Goal: Find contact information: Find contact information

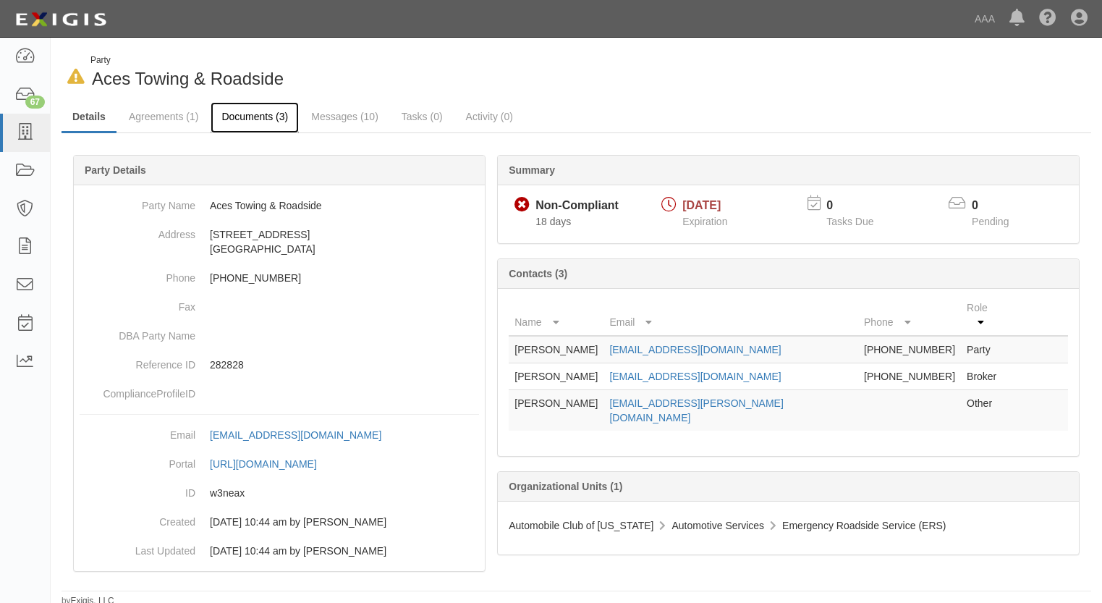
click at [250, 116] on link "Documents (3)" at bounding box center [254, 117] width 88 height 31
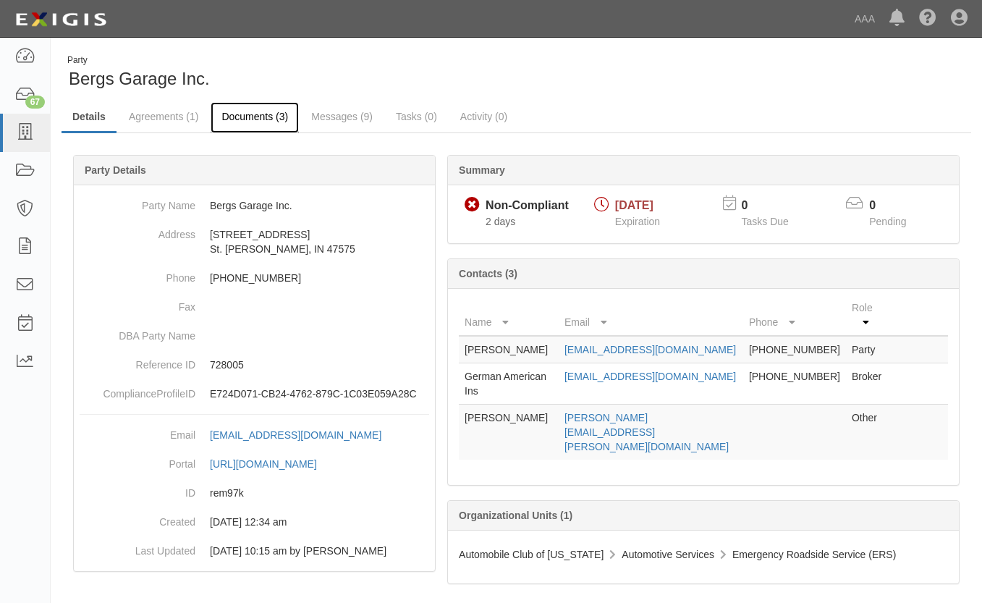
click at [259, 116] on link "Documents (3)" at bounding box center [254, 117] width 88 height 31
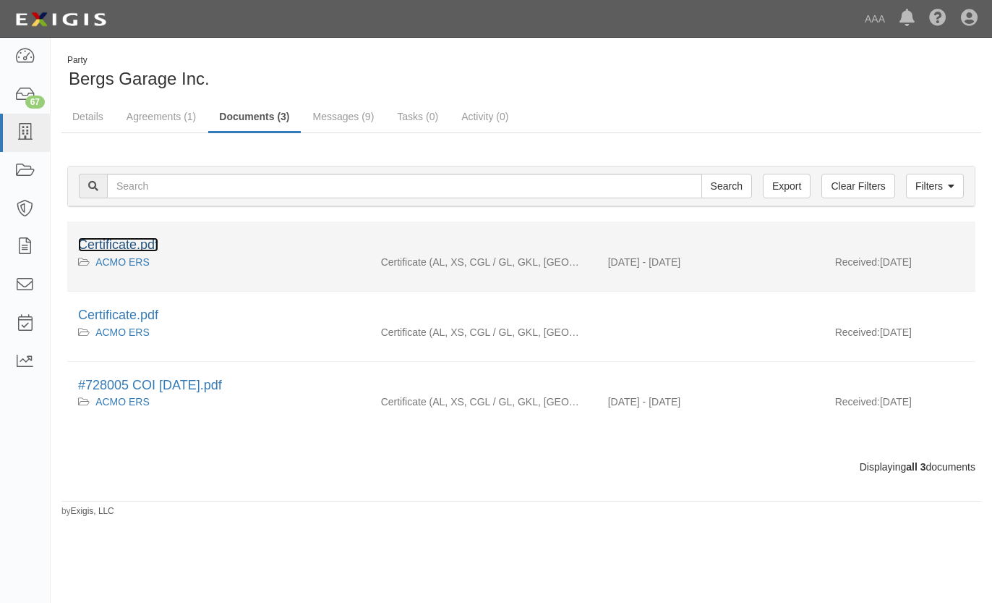
click at [119, 243] on link "Certificate.pdf" at bounding box center [118, 244] width 80 height 14
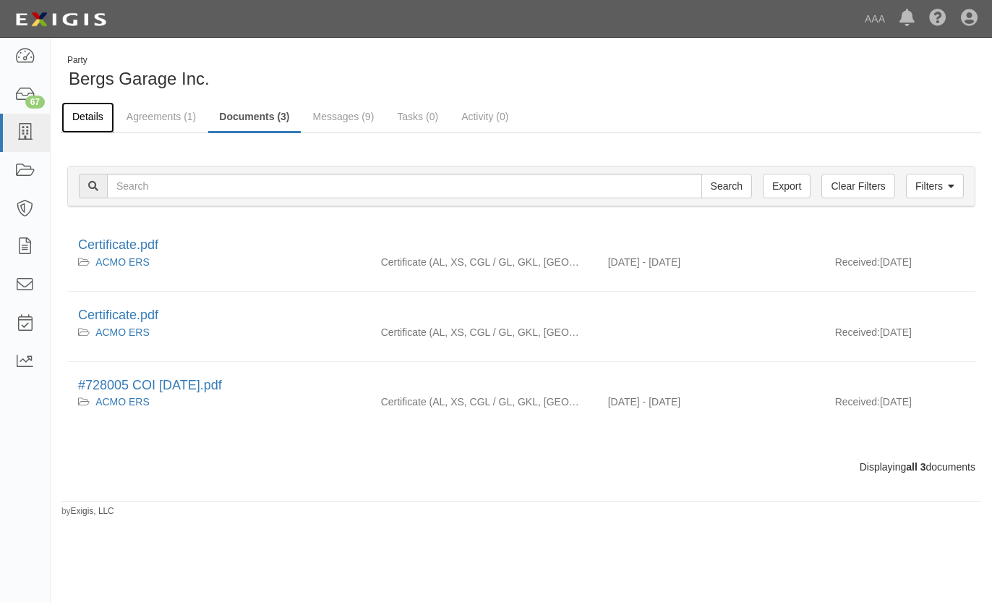
click at [85, 115] on link "Details" at bounding box center [87, 117] width 53 height 31
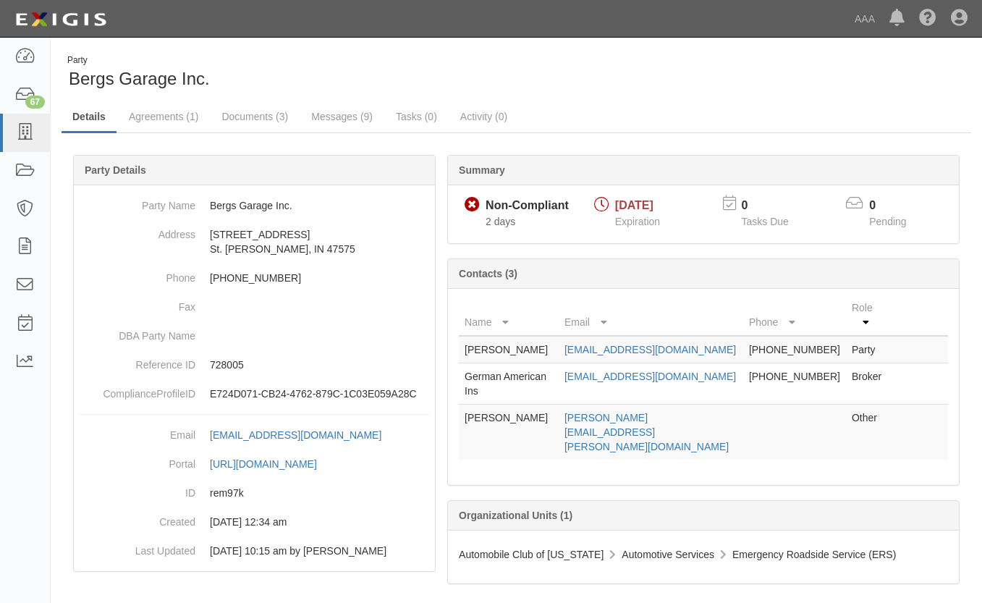
click at [497, 582] on div at bounding box center [515, 387] width 909 height 422
drag, startPoint x: 738, startPoint y: 391, endPoint x: 577, endPoint y: 393, distance: 161.3
click at [577, 404] on tr "Chris Kempf kempf.christopher@ace.aaa.com Other" at bounding box center [703, 432] width 489 height 56
drag, startPoint x: 577, startPoint y: 393, endPoint x: 601, endPoint y: 389, distance: 24.3
copy tr "[PERSON_NAME][EMAIL_ADDRESS][PERSON_NAME][DOMAIN_NAME]"
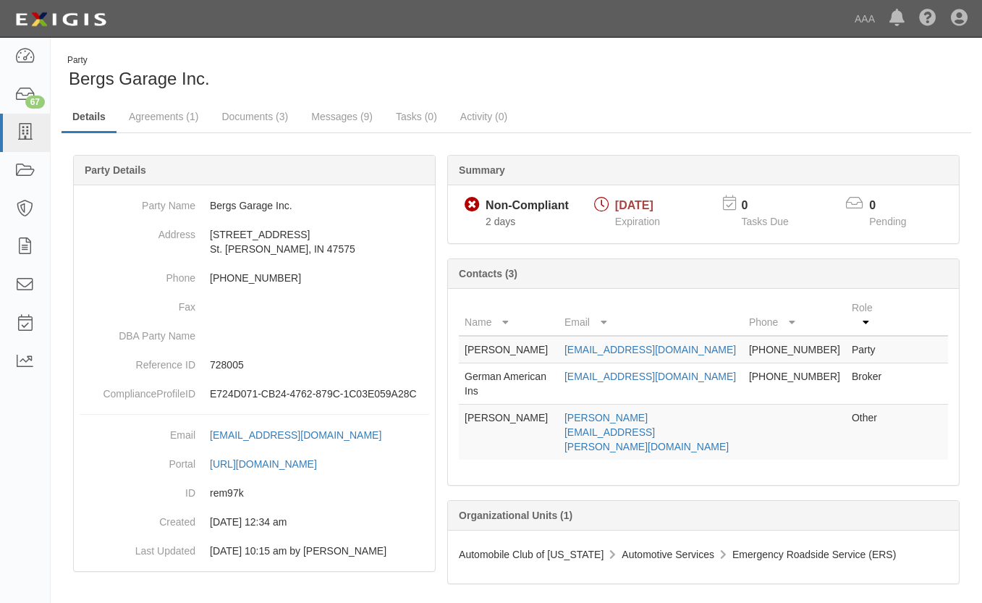
click at [282, 586] on div "Party Details Party Name Bergs Garage Inc. Address 4760 E. State Rd 64 St. Anth…" at bounding box center [254, 370] width 374 height 431
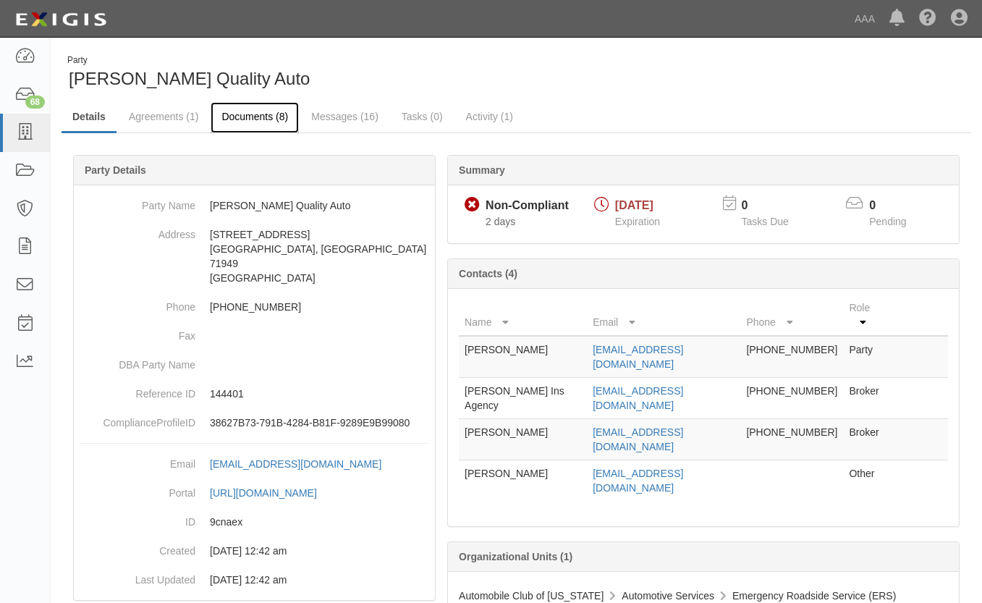
click at [252, 114] on link "Documents (8)" at bounding box center [254, 117] width 88 height 31
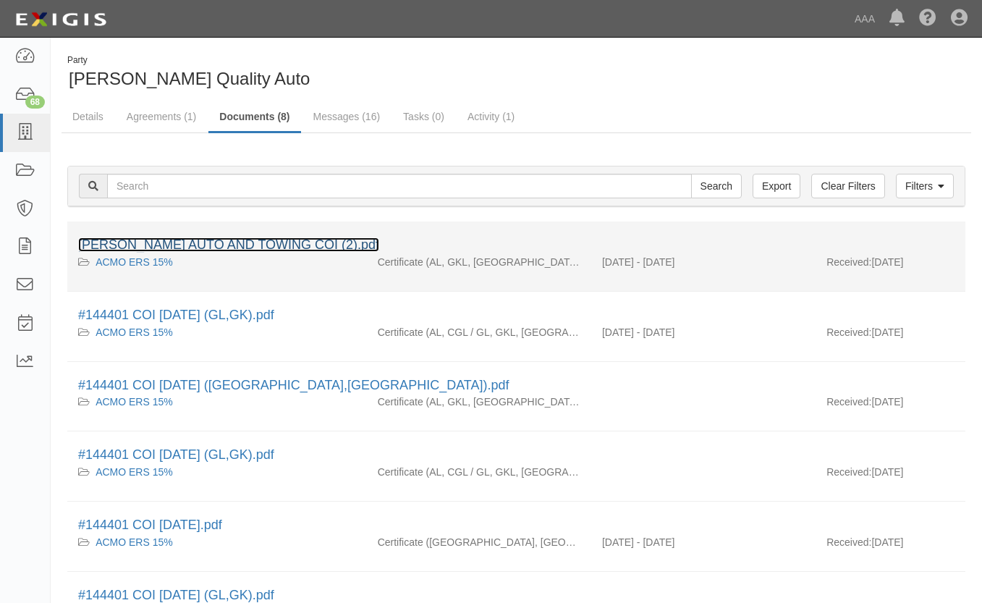
click at [228, 242] on link "[PERSON_NAME] AUTO AND TOWING COI (2).pdf" at bounding box center [228, 244] width 301 height 14
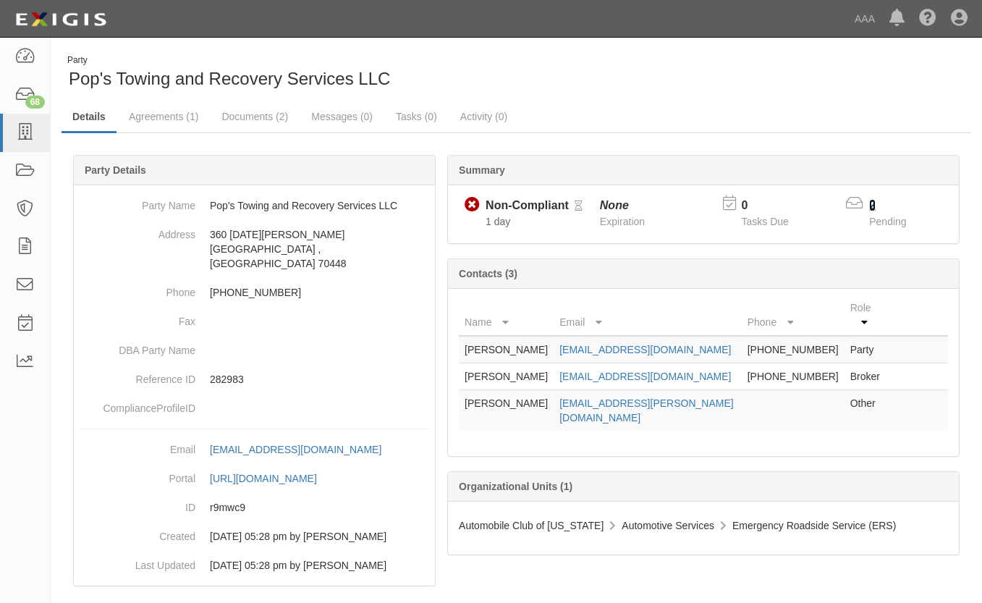
click at [874, 203] on link "2" at bounding box center [872, 205] width 7 height 12
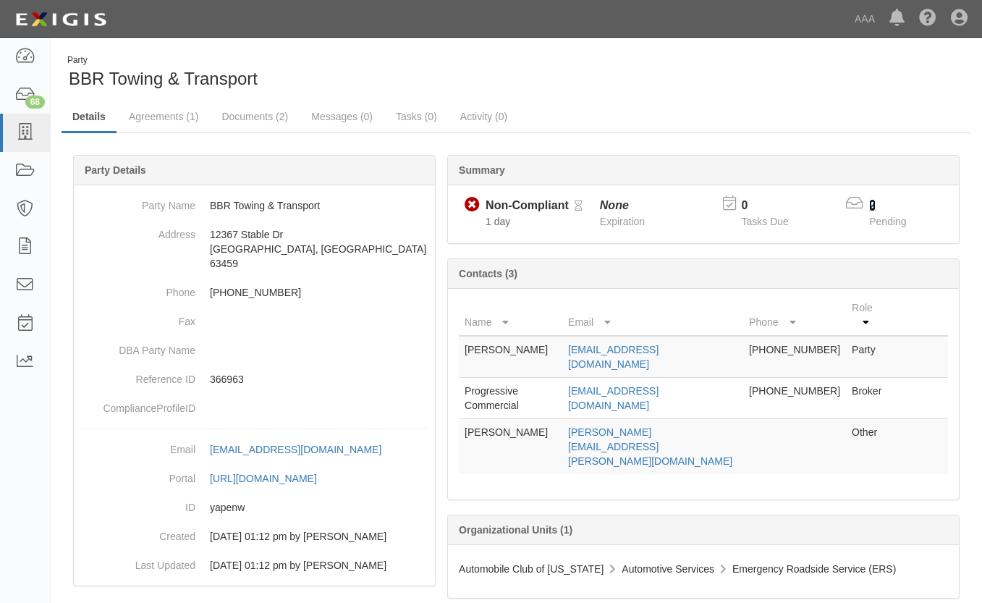
click at [874, 205] on link "2" at bounding box center [872, 205] width 7 height 12
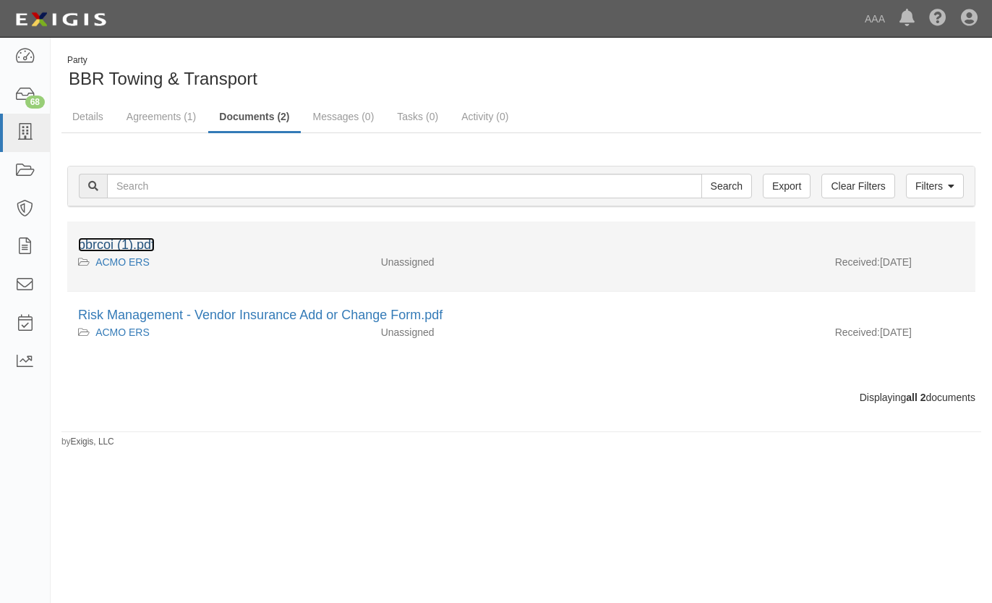
click at [106, 242] on link "bbrcoi (1).pdf" at bounding box center [116, 244] width 77 height 14
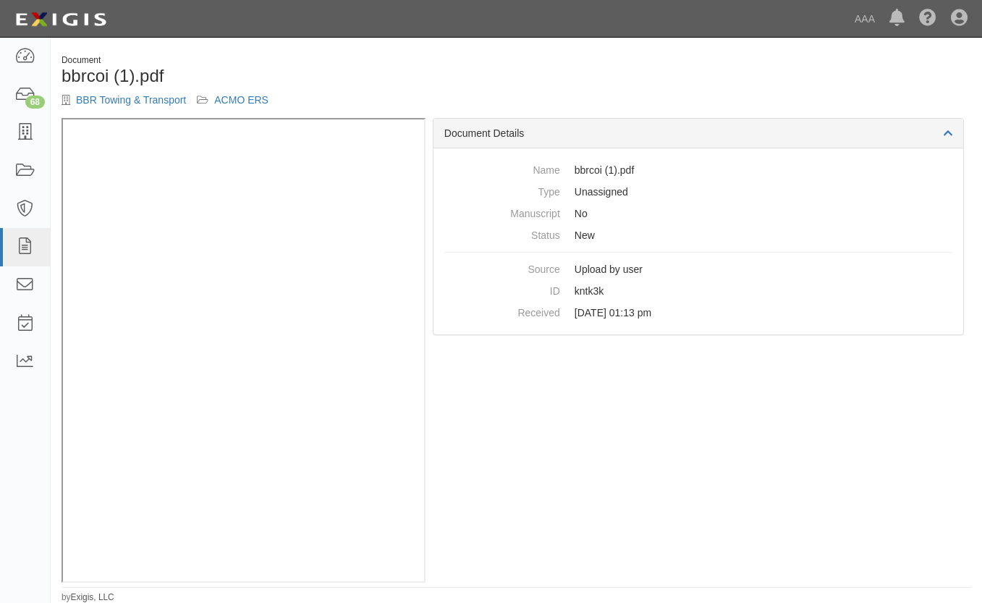
scroll to position [1, 0]
click at [179, 590] on div "Document bbrcoi (1).pdf BBR Towing & Transport ACMO ERS Document Details Name b…" at bounding box center [516, 328] width 931 height 549
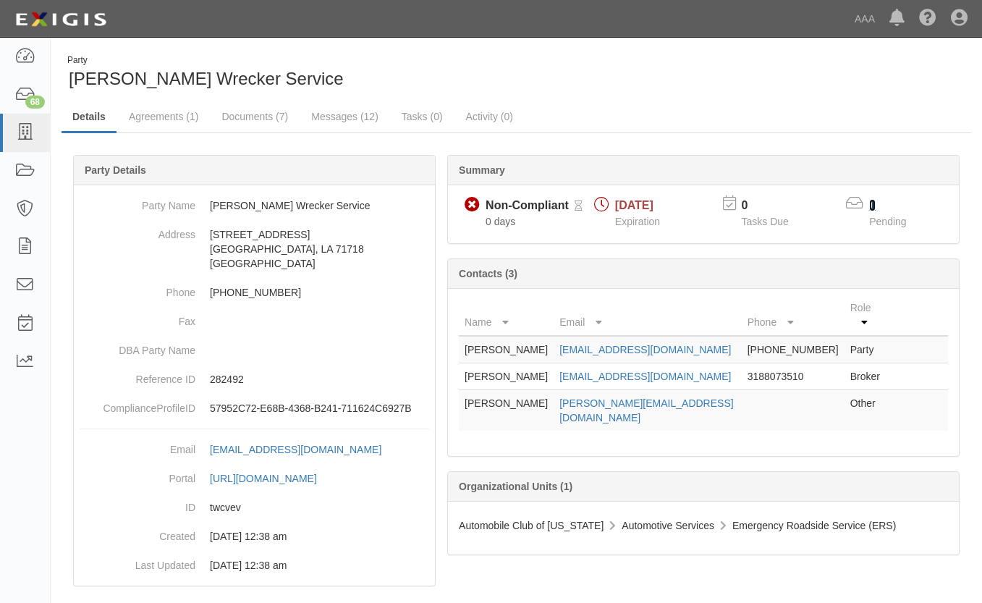
click at [874, 204] on link "1" at bounding box center [872, 205] width 7 height 12
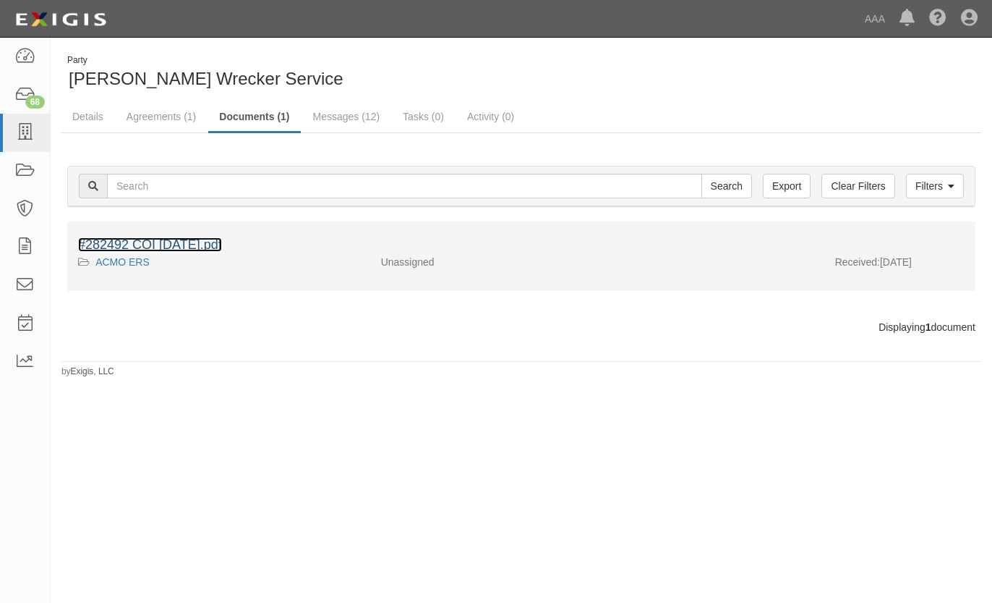
click at [145, 241] on link "#282492 COI [DATE].pdf" at bounding box center [150, 244] width 144 height 14
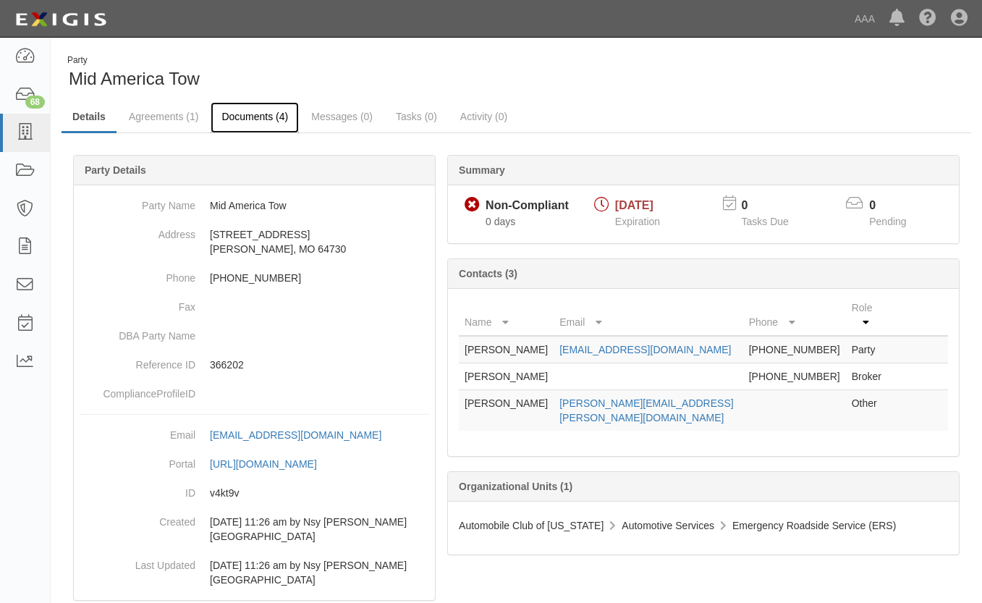
click at [255, 109] on link "Documents (4)" at bounding box center [254, 117] width 88 height 31
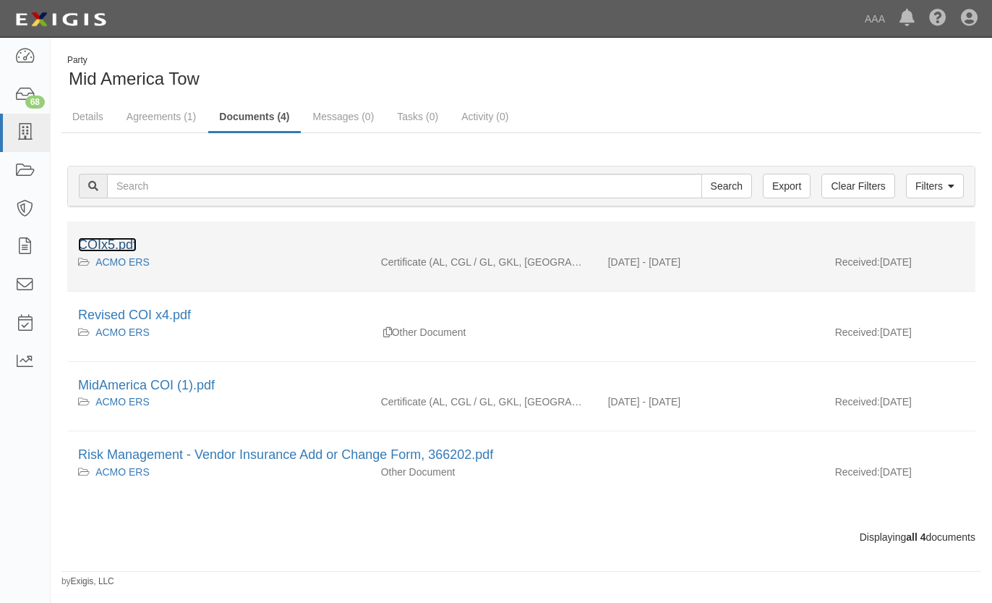
click at [110, 242] on link "COIx5.pdf" at bounding box center [107, 244] width 59 height 14
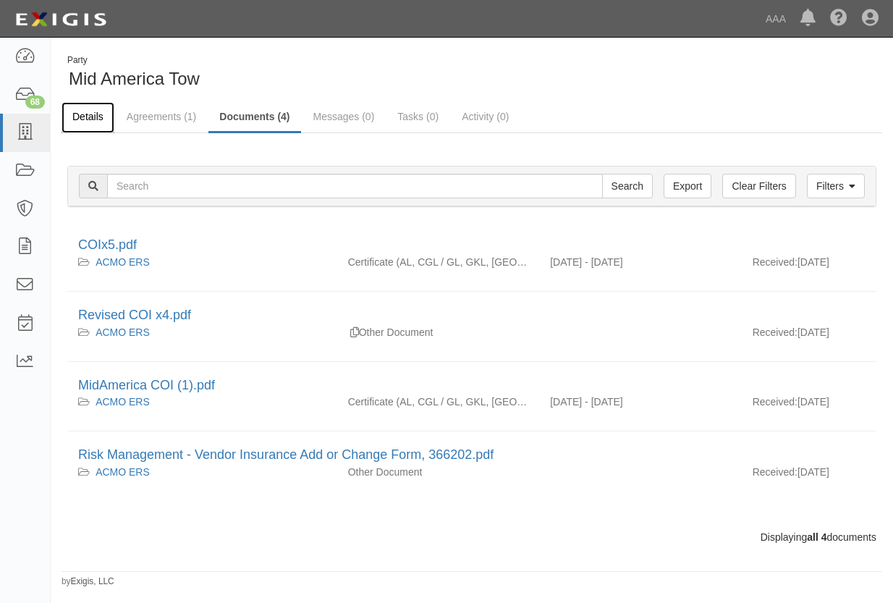
click at [85, 120] on link "Details" at bounding box center [87, 117] width 53 height 31
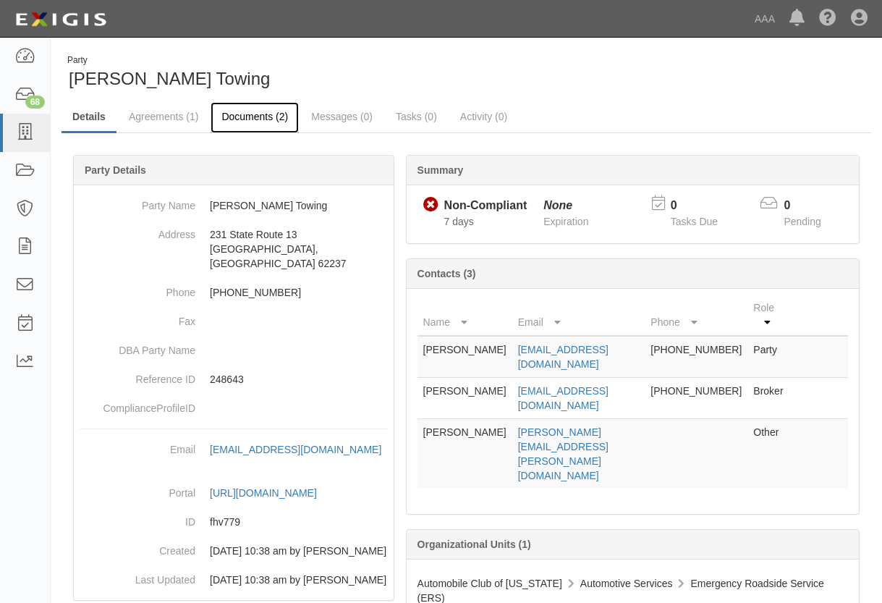
click at [250, 115] on link "Documents (2)" at bounding box center [254, 117] width 88 height 31
click at [243, 117] on link "Documents (2)" at bounding box center [254, 117] width 88 height 31
drag, startPoint x: 643, startPoint y: 362, endPoint x: 494, endPoint y: 358, distance: 149.0
click at [494, 378] on tr "Christe Murphy cmurphy@robertsonryan.com 630-515-0090 Broker" at bounding box center [632, 398] width 430 height 41
drag, startPoint x: 494, startPoint y: 358, endPoint x: 524, endPoint y: 360, distance: 30.5
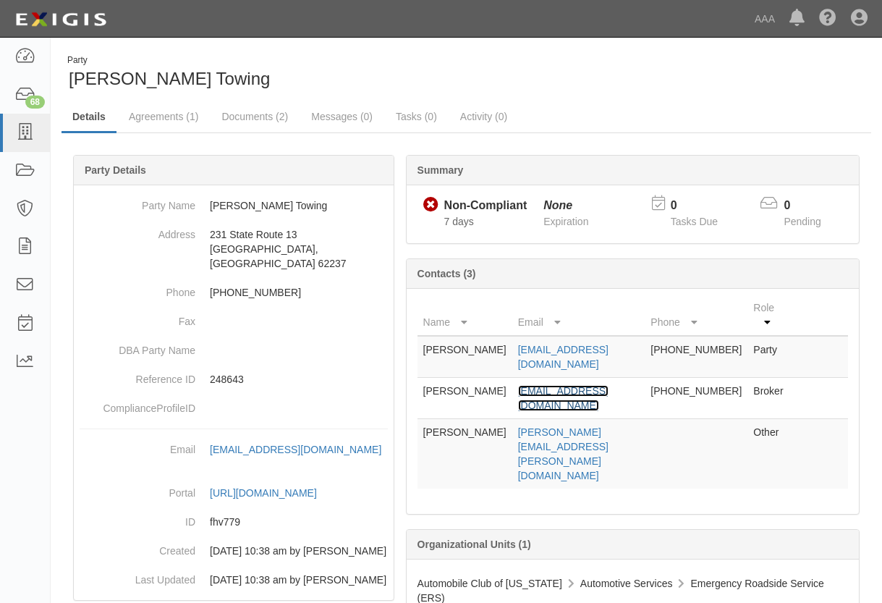
copy tr "cmurphy@robertsonryan.com"
click at [90, 119] on link "Details" at bounding box center [88, 117] width 55 height 31
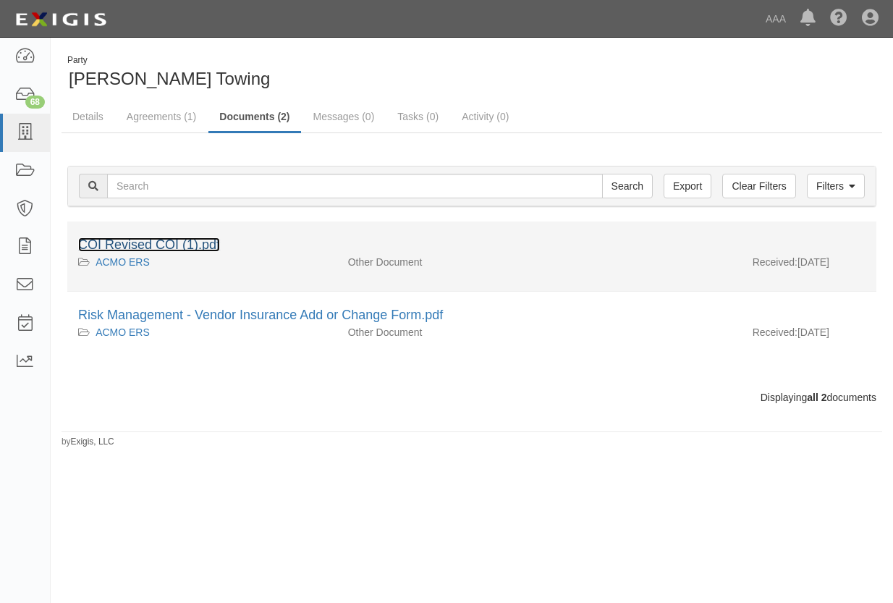
click at [131, 241] on link "COI Revised COI (1).pdf" at bounding box center [149, 244] width 142 height 14
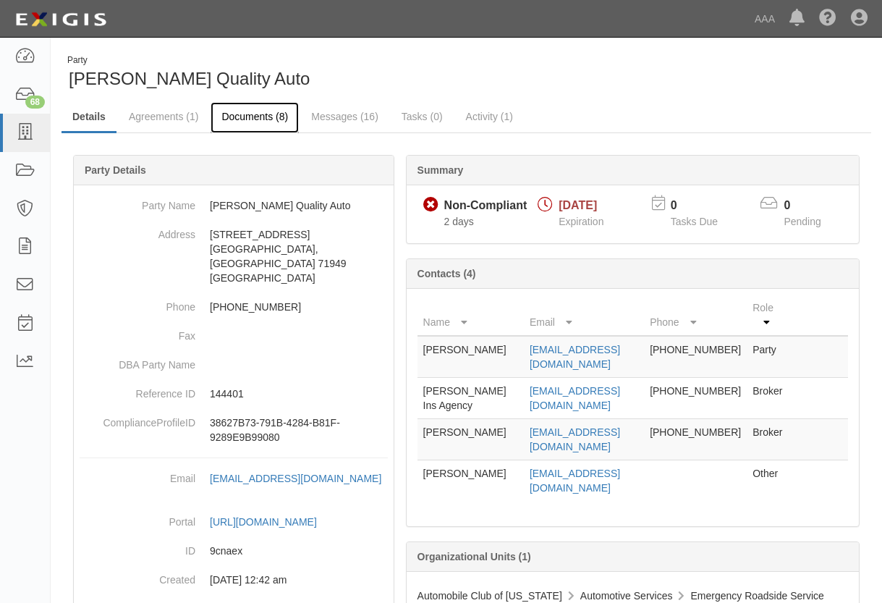
click at [250, 114] on link "Documents (8)" at bounding box center [254, 117] width 88 height 31
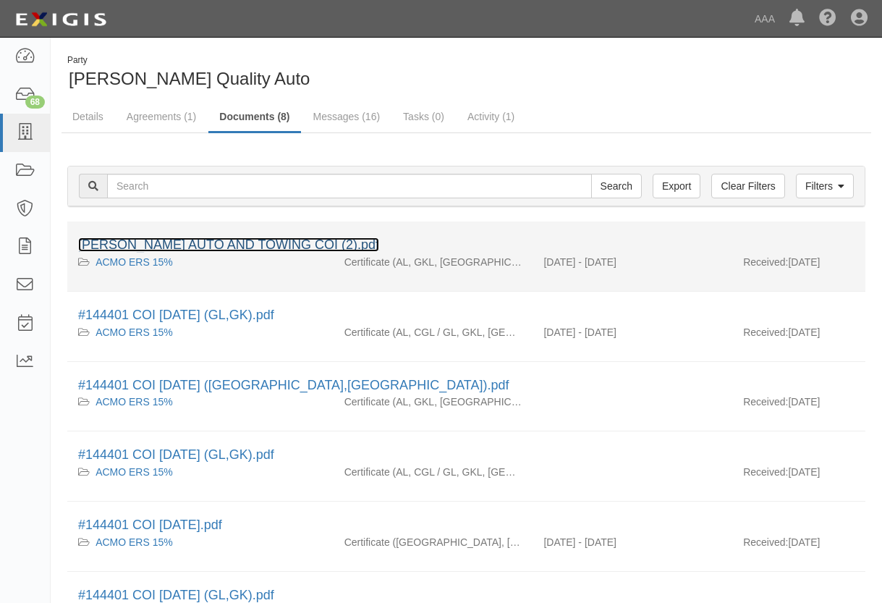
click at [194, 240] on link "LESTERS AUTO AND TOWING COI (2).pdf" at bounding box center [228, 244] width 301 height 14
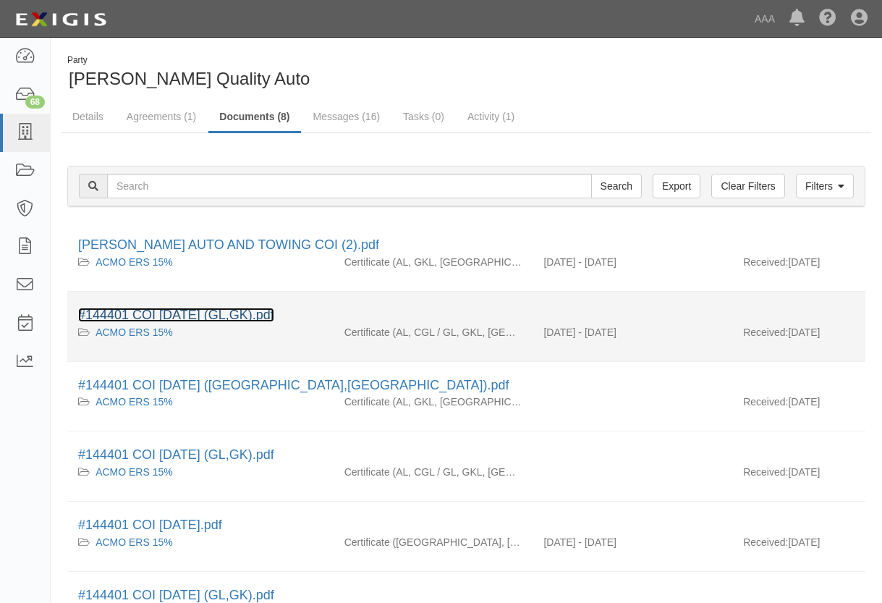
click at [173, 312] on link "#144401 COI 09.24.25 (GL,GK).pdf" at bounding box center [176, 314] width 196 height 14
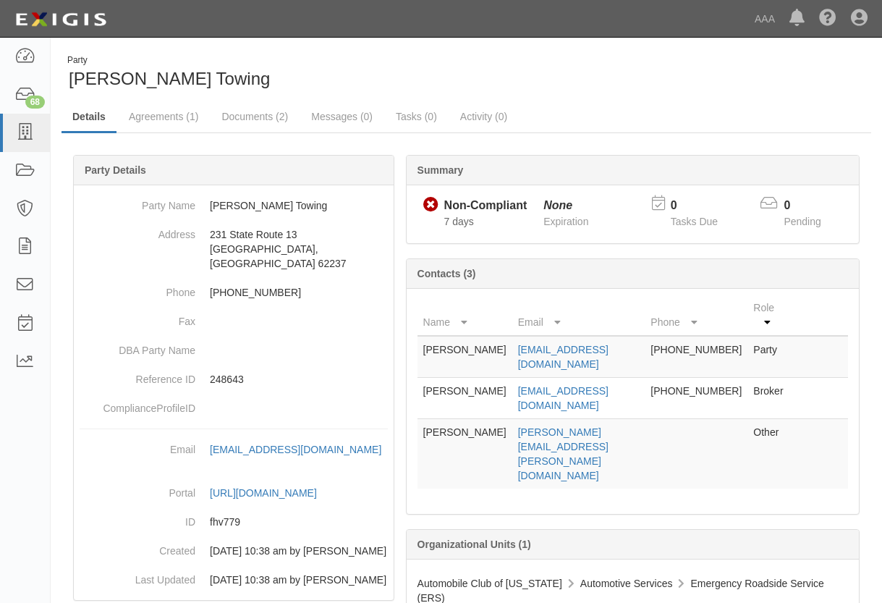
drag, startPoint x: 555, startPoint y: 364, endPoint x: 490, endPoint y: 367, distance: 65.9
click at [490, 378] on tr "Christe Murphy cmurphy@robertsonryan.com 630-515-0090 Broker" at bounding box center [632, 398] width 430 height 41
drag, startPoint x: 490, startPoint y: 367, endPoint x: 527, endPoint y: 365, distance: 37.6
copy tr "cmurphy@robertsonryan.com"
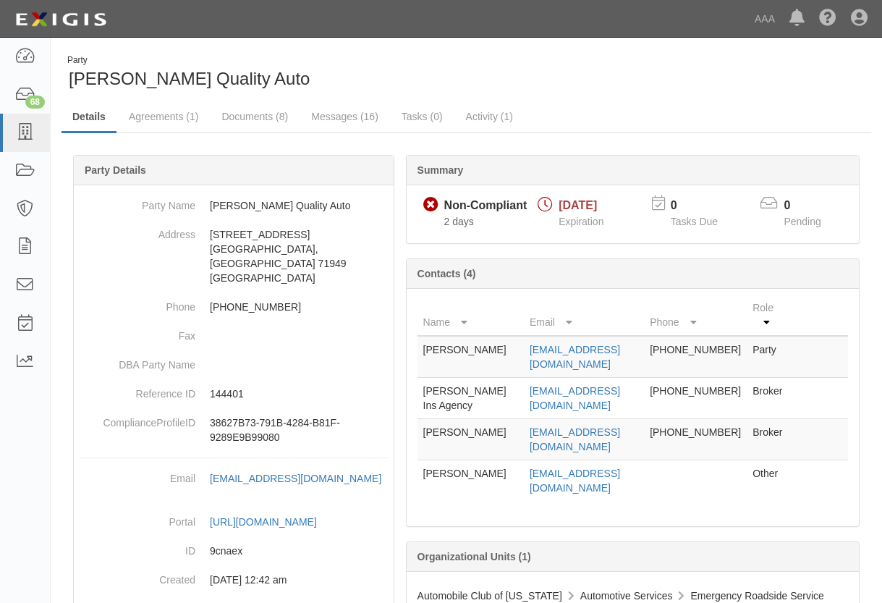
click at [834, 101] on div "Party [PERSON_NAME] Quality Auto Details Agreements (1) Documents (8) Messages …" at bounding box center [466, 364] width 831 height 621
drag, startPoint x: 662, startPoint y: 431, endPoint x: 525, endPoint y: 443, distance: 137.3
click at [525, 443] on td "smoltzan@farmersagent.com" at bounding box center [584, 439] width 120 height 41
drag, startPoint x: 525, startPoint y: 443, endPoint x: 535, endPoint y: 435, distance: 13.3
copy link "smoltzan@farmersagent.com"
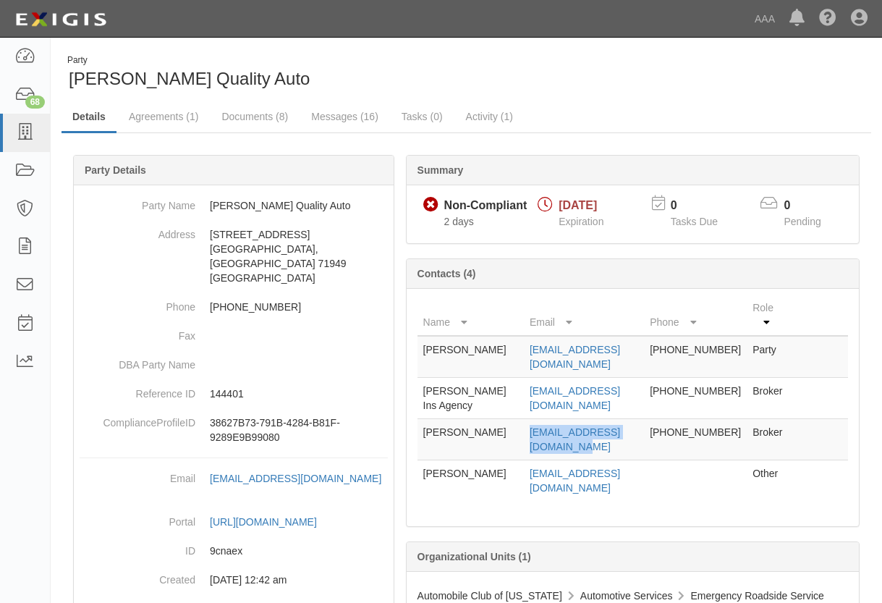
drag, startPoint x: 639, startPoint y: 349, endPoint x: 522, endPoint y: 356, distance: 117.4
click at [522, 356] on tr "Lester Woodson lestwoods5@aol.com 501-984-5205 Party" at bounding box center [632, 357] width 430 height 42
drag, startPoint x: 522, startPoint y: 356, endPoint x: 539, endPoint y: 349, distance: 17.9
copy tr "lestwoods5@aol.com"
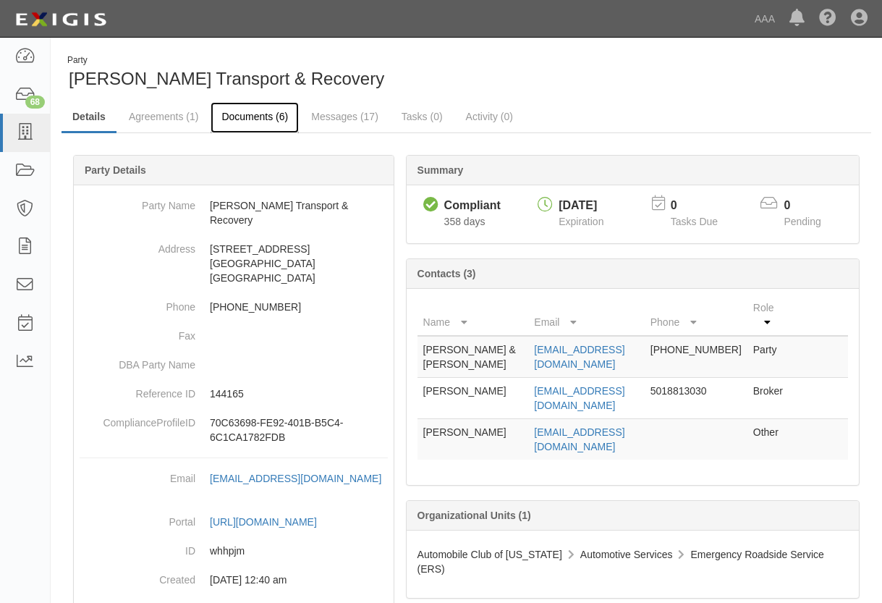
click at [241, 115] on link "Documents (6)" at bounding box center [254, 117] width 88 height 31
drag, startPoint x: 662, startPoint y: 346, endPoint x: 524, endPoint y: 351, distance: 138.2
click at [528, 351] on td "holcombstowing@gmail.com" at bounding box center [586, 357] width 116 height 42
drag, startPoint x: 524, startPoint y: 351, endPoint x: 547, endPoint y: 347, distance: 23.4
copy link "holcombstowing@gmail.com"
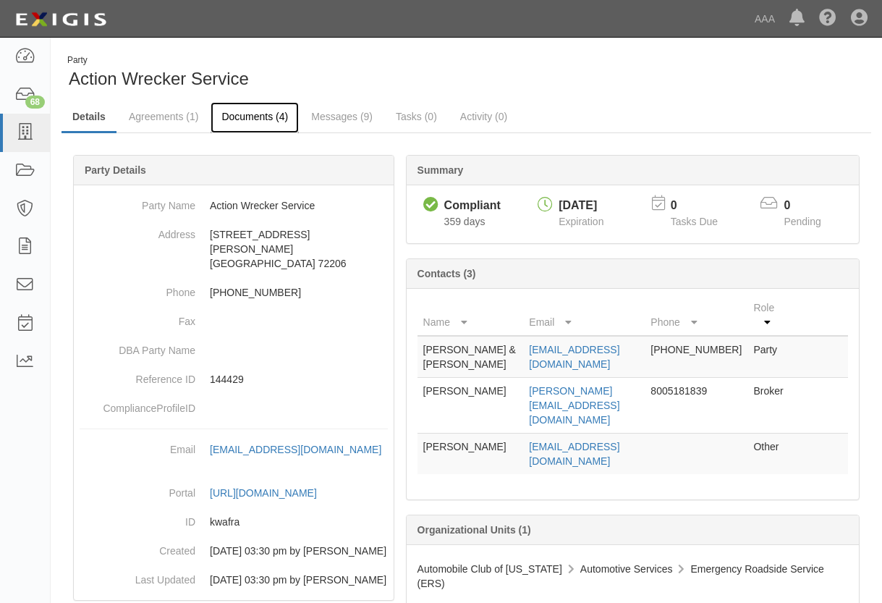
click at [244, 114] on link "Documents (4)" at bounding box center [254, 117] width 88 height 31
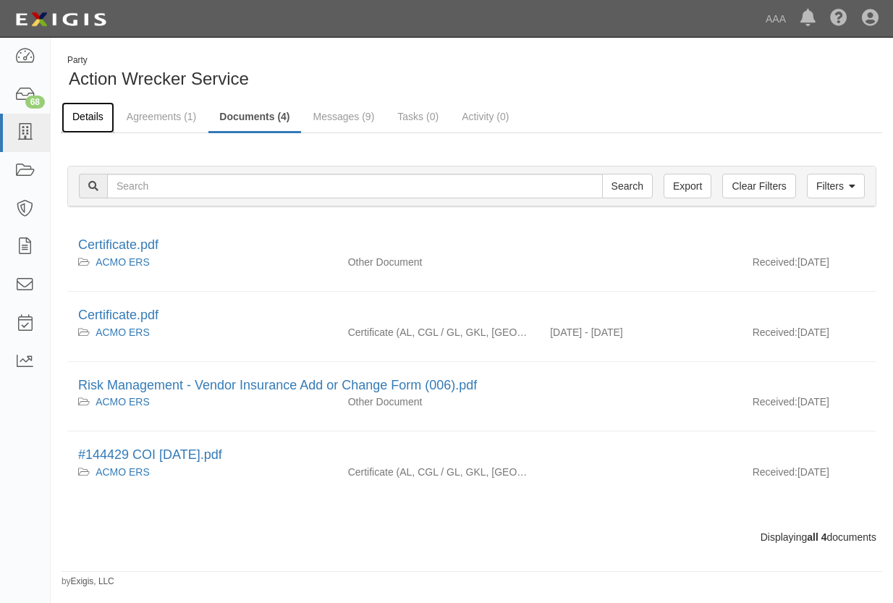
click at [80, 115] on link "Details" at bounding box center [87, 117] width 53 height 31
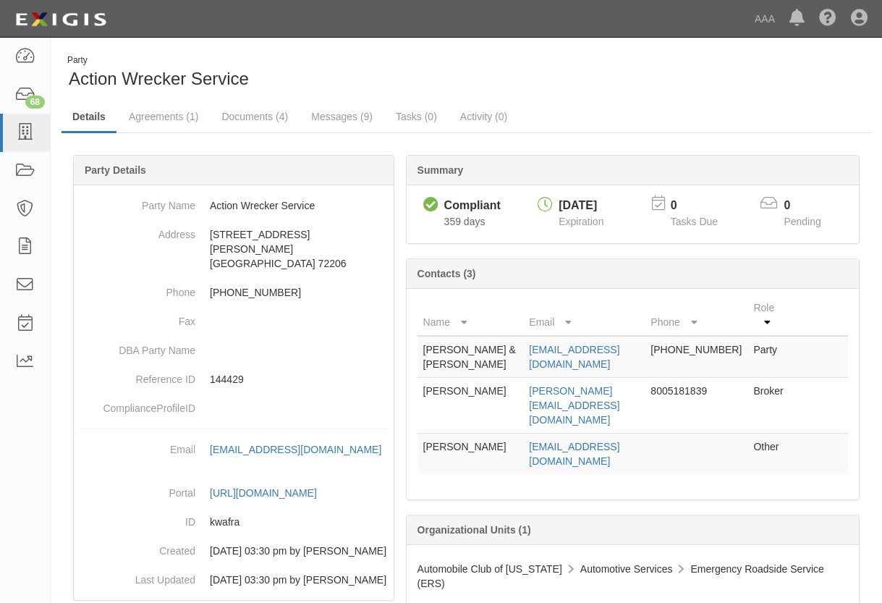
click at [851, 130] on ul "Details Agreements (1) Documents (4) Messages (9) Tasks (0) Activity (0)" at bounding box center [465, 117] width 809 height 31
click at [801, 105] on ul "Details Agreements (1) Documents (4) Messages (9) Tasks (0) Activity (0)" at bounding box center [465, 117] width 809 height 31
drag, startPoint x: 537, startPoint y: 394, endPoint x: 623, endPoint y: 395, distance: 86.1
click at [623, 395] on tr "Teresa Ballard teresa@towingis.com 8005181839 Broker" at bounding box center [632, 406] width 430 height 56
drag, startPoint x: 623, startPoint y: 395, endPoint x: 560, endPoint y: 395, distance: 63.6
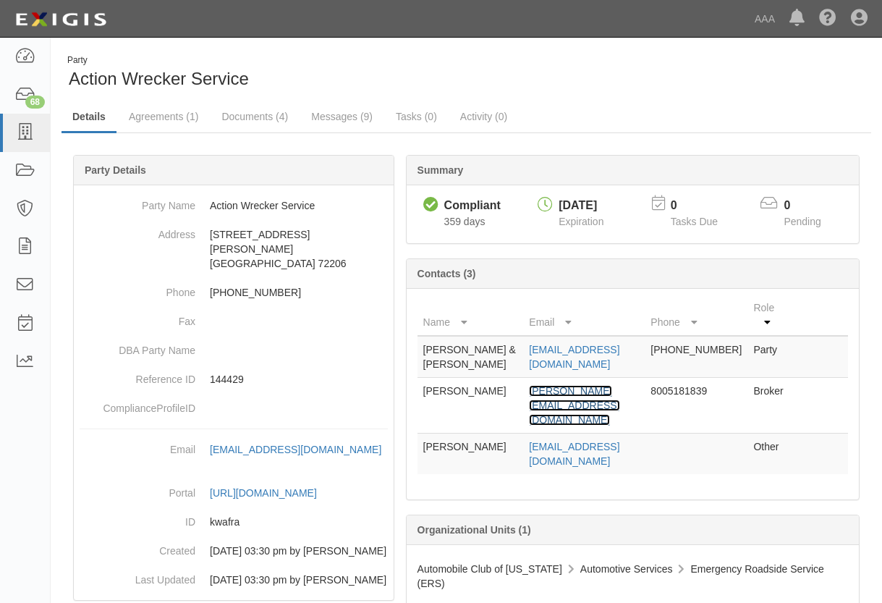
copy tr "teresa@towingis.com"
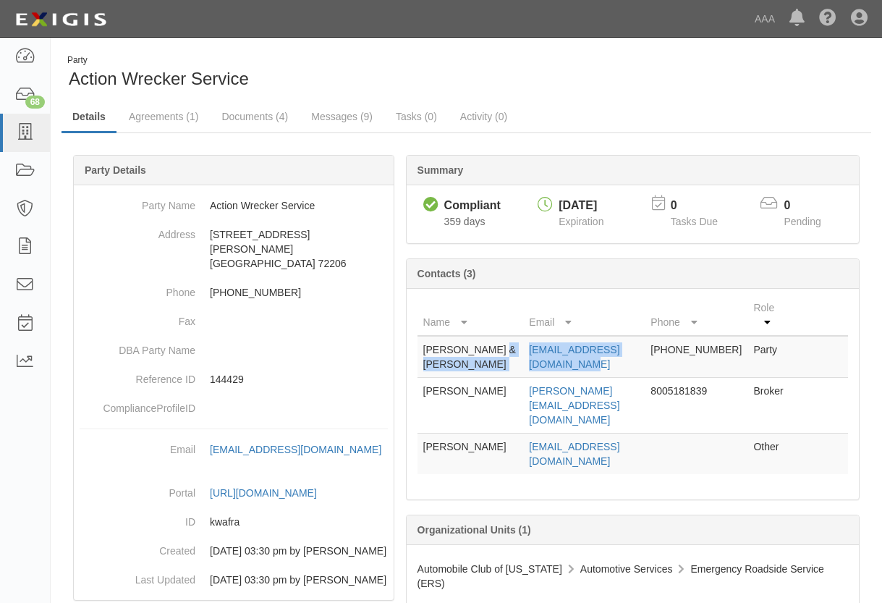
drag, startPoint x: 516, startPoint y: 351, endPoint x: 663, endPoint y: 352, distance: 146.1
click at [663, 352] on tr "Patrick & Seth McIntire dispatch@actionwrecker.com 501-261-7874 Party" at bounding box center [632, 357] width 430 height 42
click at [699, 515] on div "Organizational Units (1)" at bounding box center [632, 530] width 452 height 30
drag, startPoint x: 655, startPoint y: 350, endPoint x: 527, endPoint y: 356, distance: 128.2
click at [527, 356] on td "dispatch@actionwrecker.com" at bounding box center [584, 357] width 122 height 42
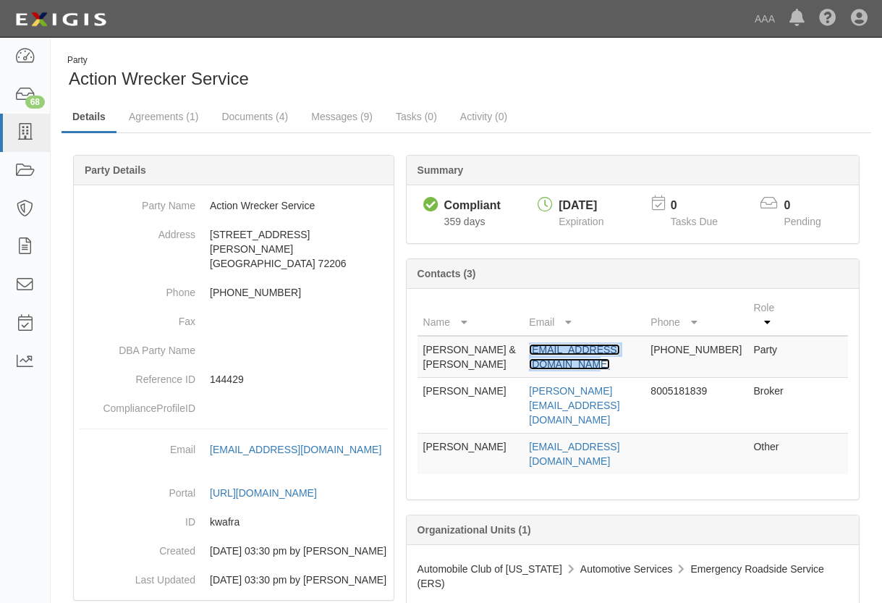
drag, startPoint x: 527, startPoint y: 356, endPoint x: 542, endPoint y: 350, distance: 16.9
copy link "dispatch@actionwrecker.com"
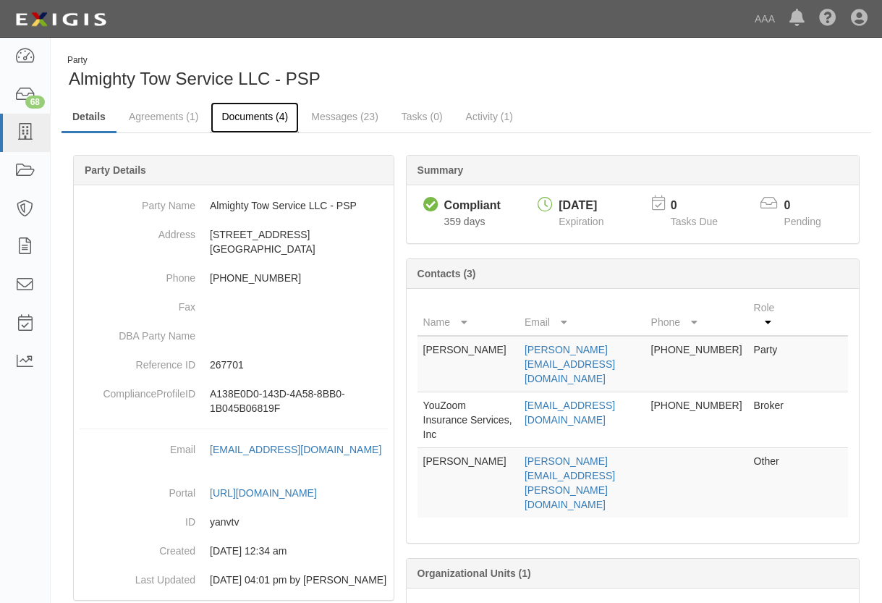
click at [246, 113] on link "Documents (4)" at bounding box center [254, 117] width 88 height 31
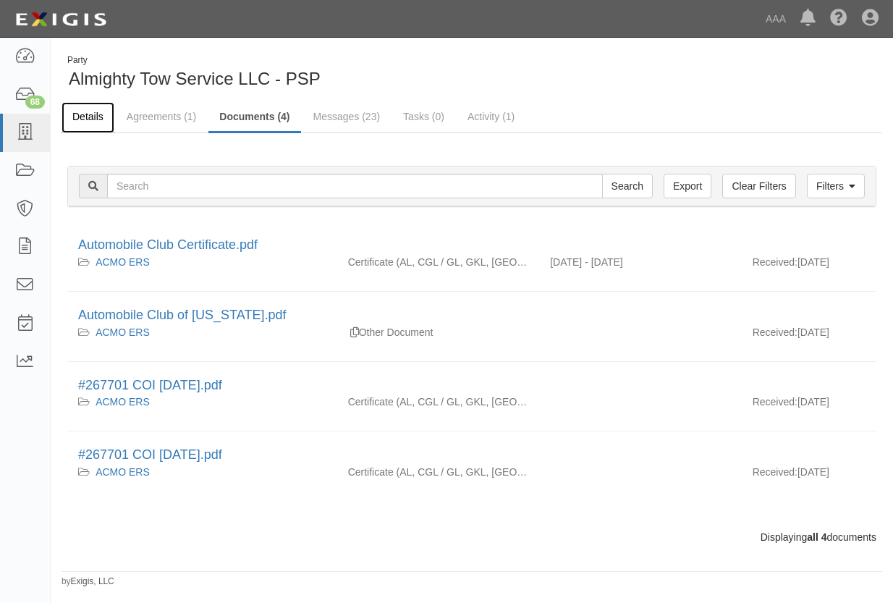
click at [82, 115] on link "Details" at bounding box center [87, 117] width 53 height 31
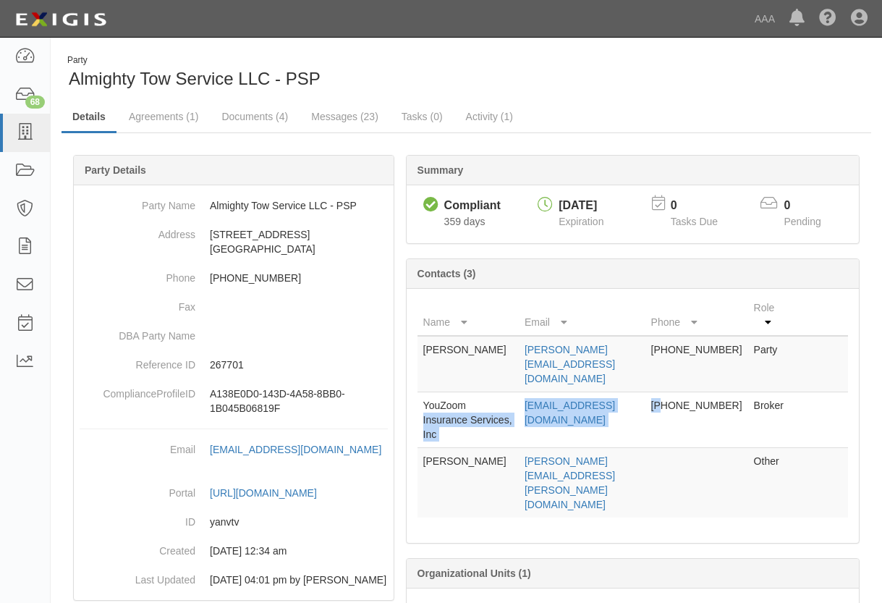
drag, startPoint x: 516, startPoint y: 403, endPoint x: 709, endPoint y: 409, distance: 192.5
click at [709, 409] on tr "YouZoom Insurance Services, Inc AMServiceCenter@arrowheadgrp.com 888-240-8803 B…" at bounding box center [632, 420] width 430 height 56
click at [576, 430] on td "[EMAIL_ADDRESS][DOMAIN_NAME]" at bounding box center [582, 420] width 127 height 56
click at [556, 434] on td "[EMAIL_ADDRESS][DOMAIN_NAME]" at bounding box center [582, 420] width 127 height 56
drag, startPoint x: 513, startPoint y: 408, endPoint x: 688, endPoint y: 403, distance: 175.1
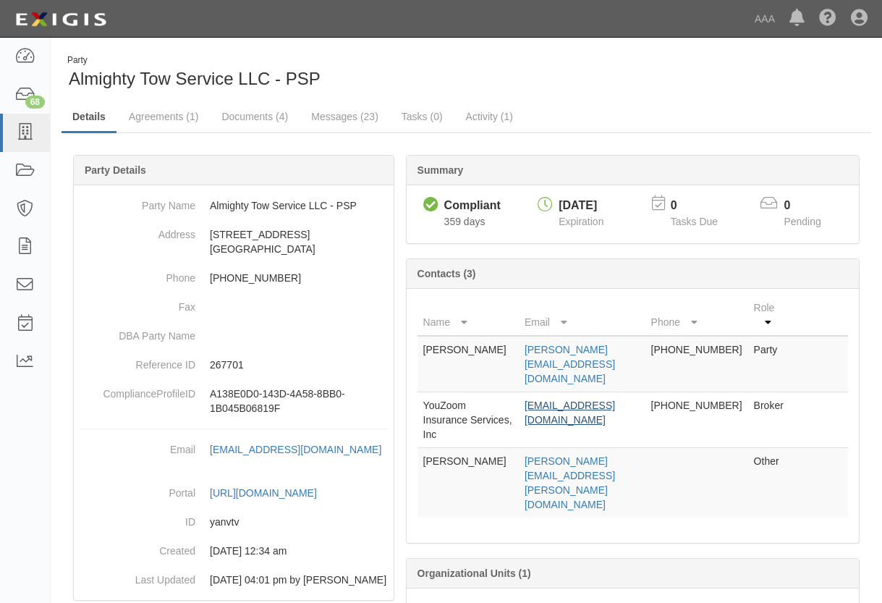
click at [645, 403] on td "AMServiceCenter@arrowheadgrp.com" at bounding box center [582, 420] width 127 height 56
drag, startPoint x: 688, startPoint y: 403, endPoint x: 631, endPoint y: 406, distance: 57.2
copy link "AMServiceCenter@arrowheadgrp.com"
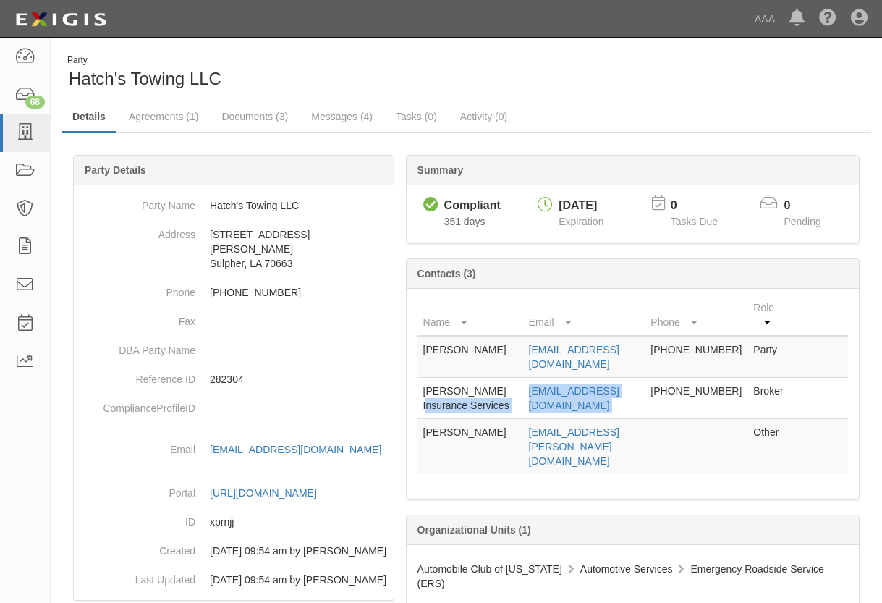
drag, startPoint x: 534, startPoint y: 388, endPoint x: 672, endPoint y: 394, distance: 138.3
click at [672, 394] on tr "Ewing Insurance Services info@ewinginsagency.com 817-442-8822 Broker" at bounding box center [632, 398] width 430 height 41
drag, startPoint x: 672, startPoint y: 394, endPoint x: 644, endPoint y: 406, distance: 30.8
click at [644, 406] on td "[EMAIL_ADDRESS][DOMAIN_NAME]" at bounding box center [584, 398] width 122 height 41
drag, startPoint x: 663, startPoint y: 391, endPoint x: 543, endPoint y: 395, distance: 120.1
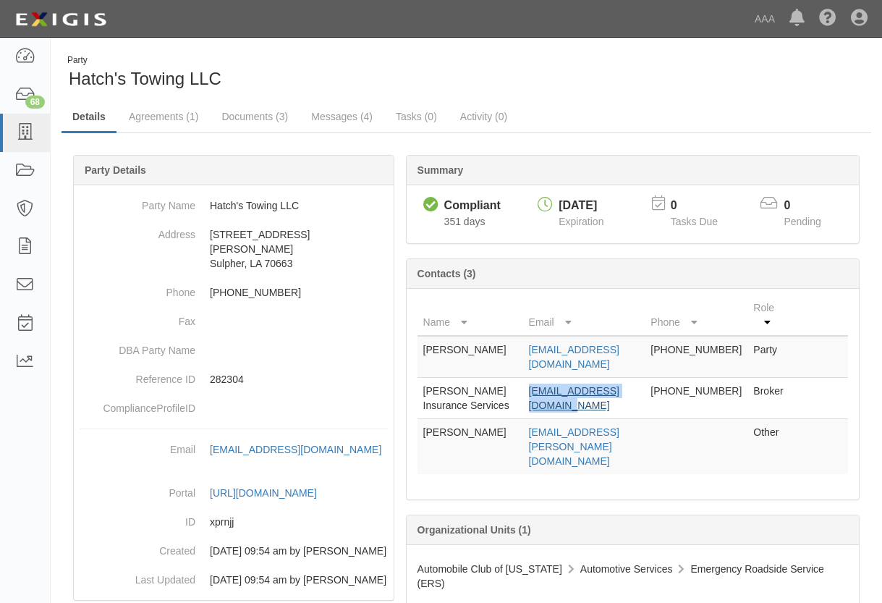
click at [543, 395] on td "info@ewinginsagency.com" at bounding box center [584, 398] width 122 height 41
drag, startPoint x: 543, startPoint y: 395, endPoint x: 563, endPoint y: 391, distance: 20.7
copy link "info@ewinginsagency.com"
drag, startPoint x: 540, startPoint y: 353, endPoint x: 663, endPoint y: 356, distance: 122.3
click at [645, 356] on td "hatchswrecker@gmail.com" at bounding box center [584, 357] width 122 height 42
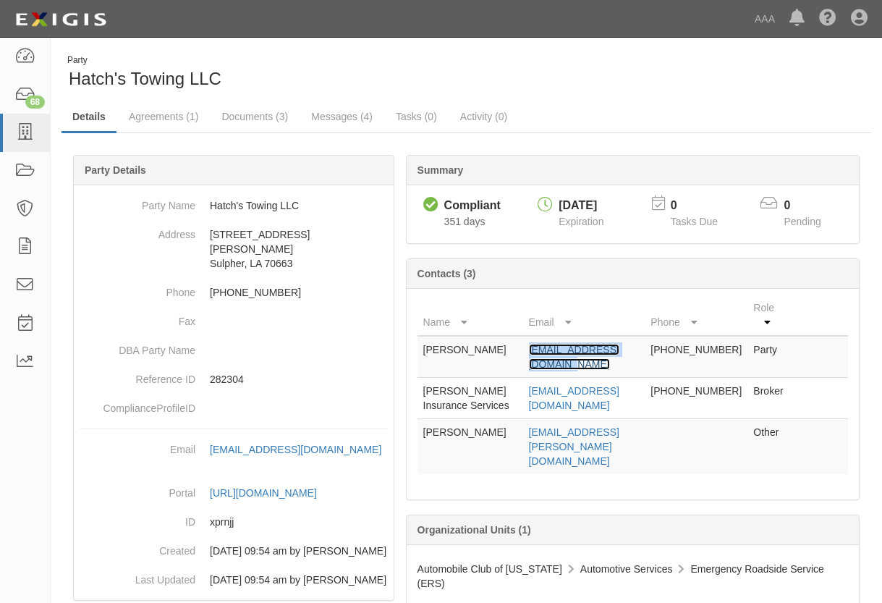
drag, startPoint x: 663, startPoint y: 356, endPoint x: 632, endPoint y: 354, distance: 30.5
copy link "hatchswrecker@gmail.com"
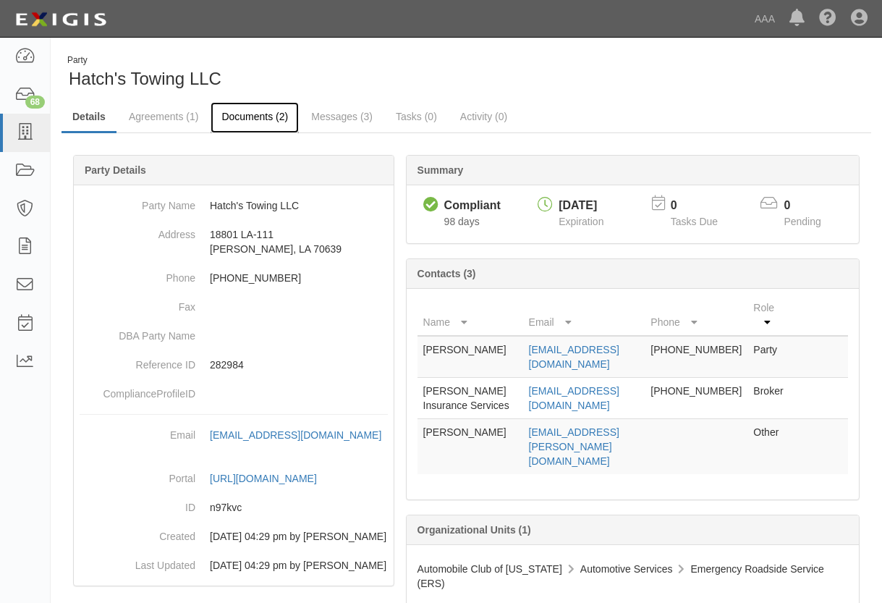
click at [251, 114] on link "Documents (2)" at bounding box center [254, 117] width 88 height 31
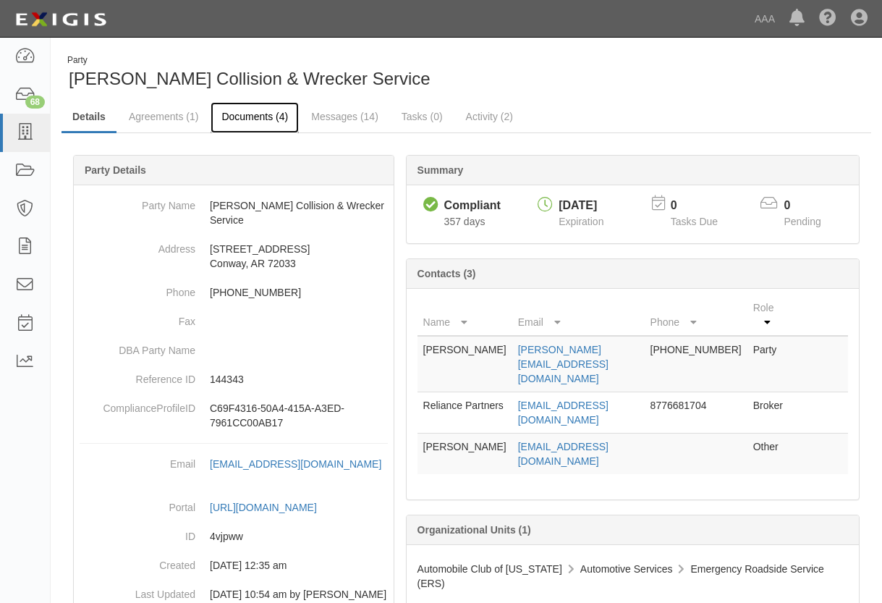
click at [248, 117] on link "Documents (4)" at bounding box center [254, 117] width 88 height 31
drag, startPoint x: 506, startPoint y: 389, endPoint x: 660, endPoint y: 398, distance: 153.6
click at [644, 398] on td "certificates@reliancepartners.com" at bounding box center [578, 412] width 132 height 41
drag, startPoint x: 660, startPoint y: 398, endPoint x: 590, endPoint y: 392, distance: 69.7
copy link "certificates@reliancepartners.com"
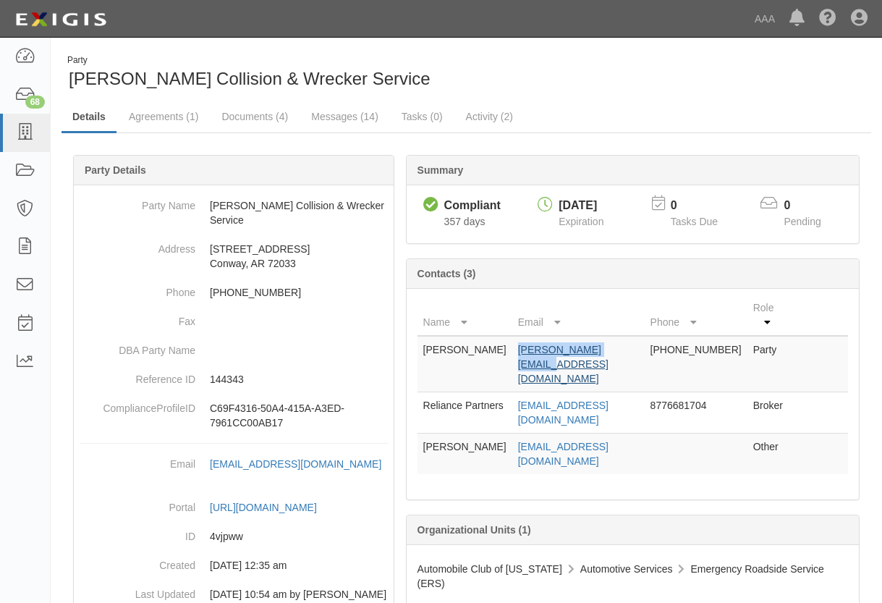
drag, startPoint x: 514, startPoint y: 351, endPoint x: 616, endPoint y: 351, distance: 102.0
click at [616, 351] on td "sam@smithcenters.com" at bounding box center [578, 364] width 132 height 56
drag, startPoint x: 616, startPoint y: 351, endPoint x: 565, endPoint y: 346, distance: 51.5
copy link "sam@smithcenters.com"
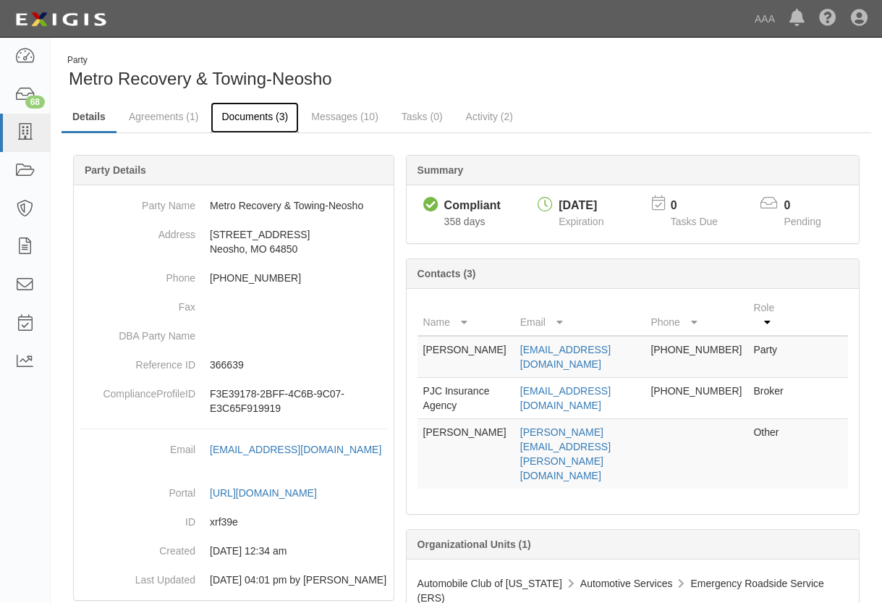
click at [247, 119] on link "Documents (3)" at bounding box center [254, 117] width 88 height 31
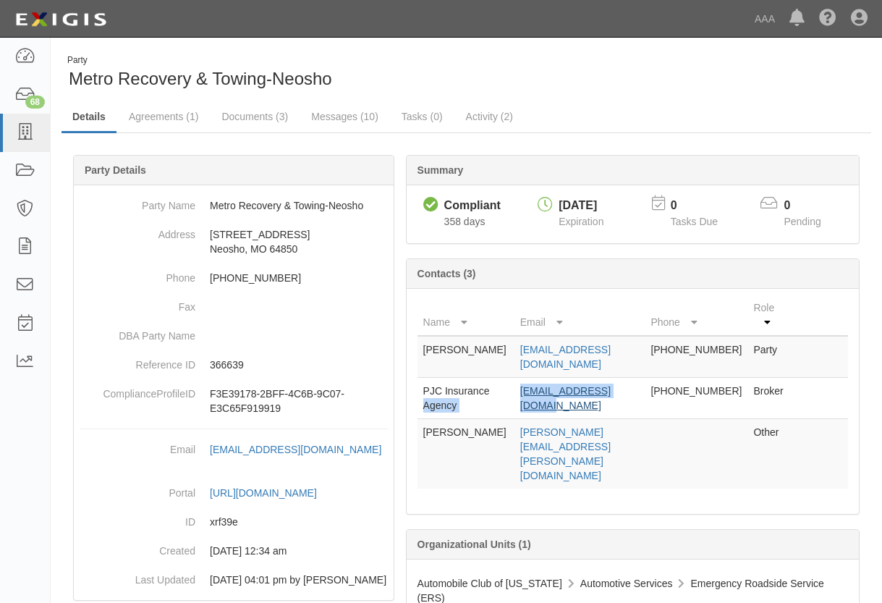
drag, startPoint x: 535, startPoint y: 391, endPoint x: 636, endPoint y: 391, distance: 101.3
click at [636, 391] on tr "PJC Insurance Agency [EMAIL_ADDRESS][DOMAIN_NAME] [PHONE_NUMBER] Broker" at bounding box center [632, 398] width 430 height 41
drag, startPoint x: 636, startPoint y: 391, endPoint x: 533, endPoint y: 405, distance: 103.7
click at [534, 405] on td "info@pjcinsurance.com" at bounding box center [579, 398] width 131 height 41
drag, startPoint x: 642, startPoint y: 388, endPoint x: 533, endPoint y: 388, distance: 109.2
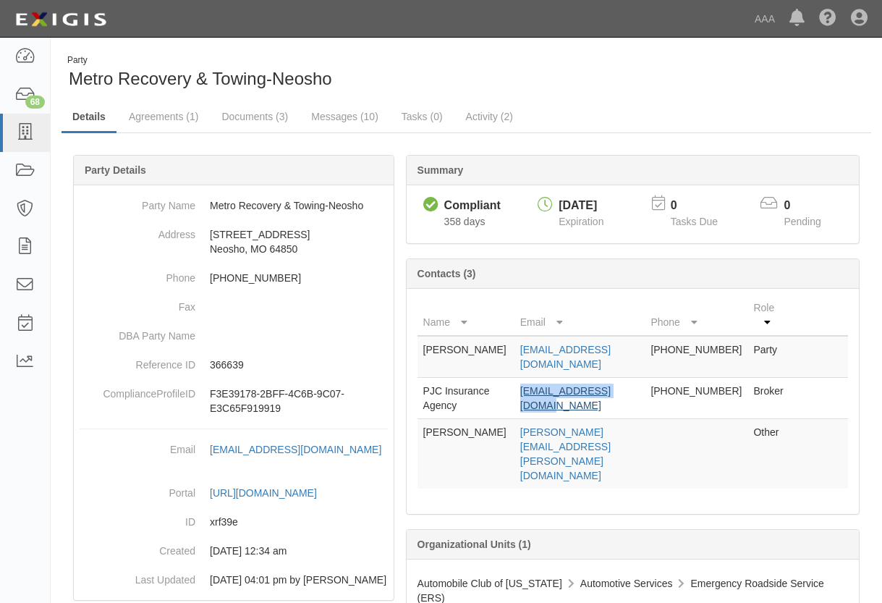
click at [533, 388] on td "info@pjcinsurance.com" at bounding box center [579, 398] width 131 height 41
drag, startPoint x: 533, startPoint y: 388, endPoint x: 548, endPoint y: 389, distance: 15.2
copy link "info@pjcinsurance.com"
drag, startPoint x: 523, startPoint y: 349, endPoint x: 644, endPoint y: 355, distance: 121.0
click at [644, 355] on tr "Scott Wheeler metrojoplin@yahoo.com 417-385-3268 Party" at bounding box center [632, 357] width 430 height 42
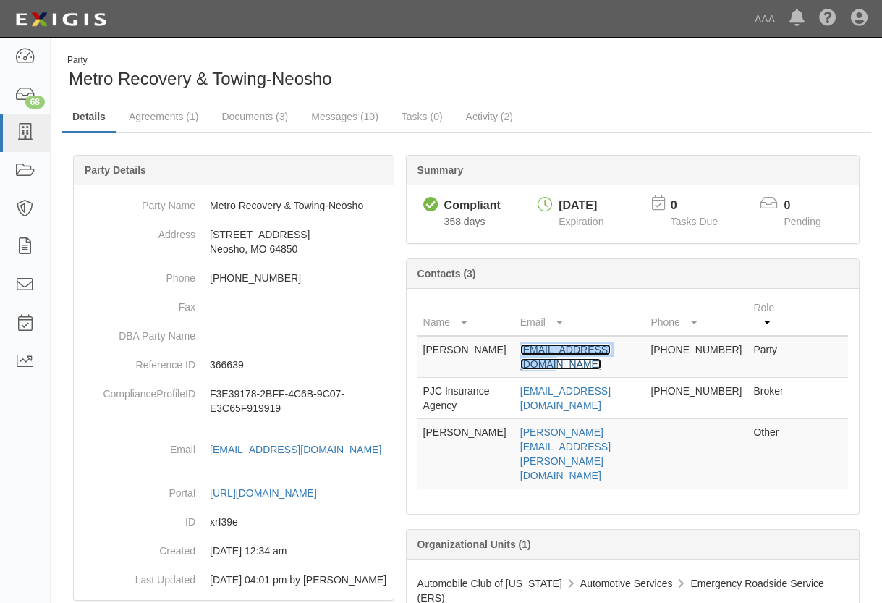
drag, startPoint x: 644, startPoint y: 355, endPoint x: 601, endPoint y: 353, distance: 42.7
copy tr "metrojoplin@yahoo.com"
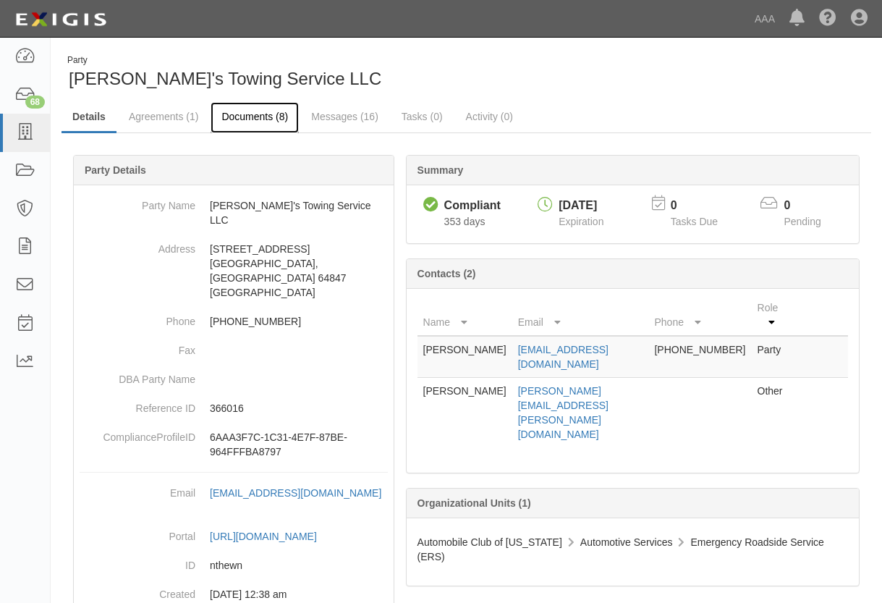
click at [241, 116] on link "Documents (8)" at bounding box center [254, 117] width 88 height 31
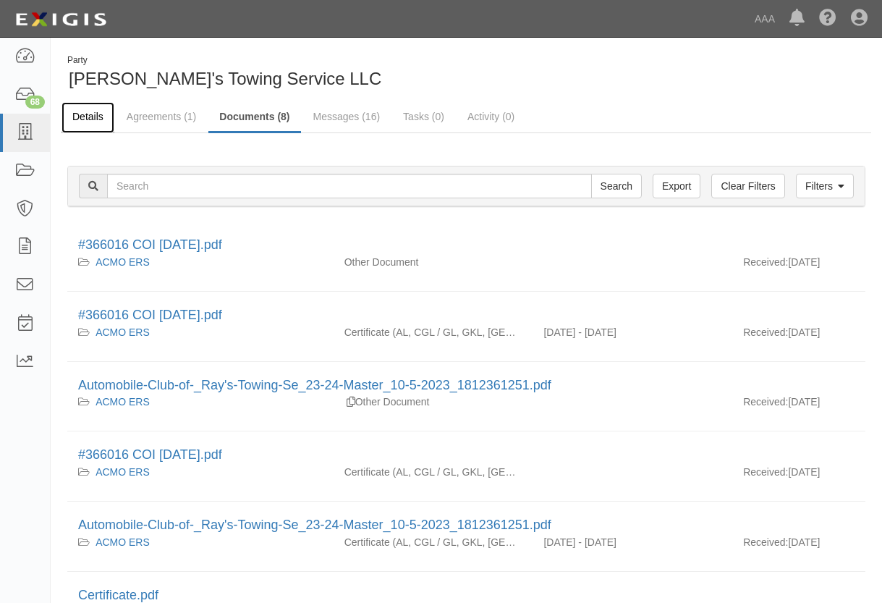
click at [81, 119] on link "Details" at bounding box center [87, 117] width 53 height 31
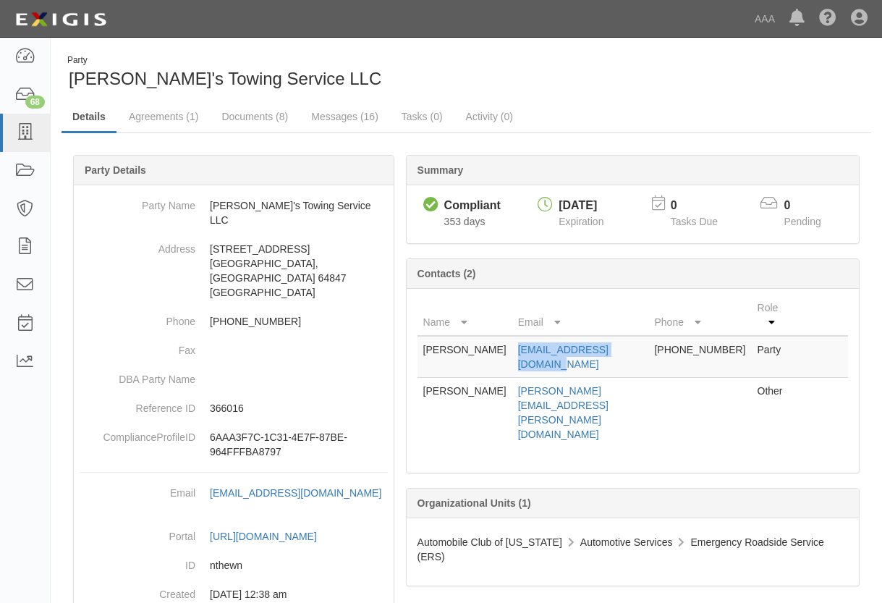
drag, startPoint x: 638, startPoint y: 334, endPoint x: 506, endPoint y: 333, distance: 132.4
click at [512, 336] on td "rtsllclanagan@gmail.com" at bounding box center [580, 357] width 137 height 42
copy link "rtsllclanagan@gmail.com"
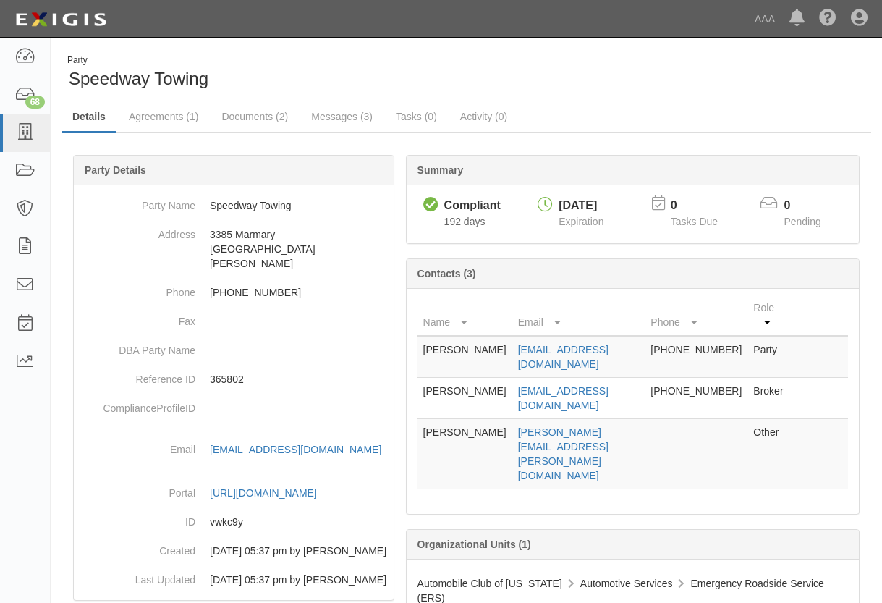
click at [17, 593] on div "Dashboard 68 Inbox Parties Agreements Coverages Documents Messages Tasks Reports" at bounding box center [25, 320] width 51 height 565
drag, startPoint x: 492, startPoint y: 390, endPoint x: 511, endPoint y: 391, distance: 19.6
click at [492, 390] on td "[PERSON_NAME]" at bounding box center [464, 398] width 95 height 41
drag, startPoint x: 491, startPoint y: 391, endPoint x: 649, endPoint y: 390, distance: 157.7
click at [649, 390] on tr "[PERSON_NAME] [EMAIL_ADDRESS][DOMAIN_NAME] [PHONE_NUMBER] Broker" at bounding box center [632, 398] width 430 height 41
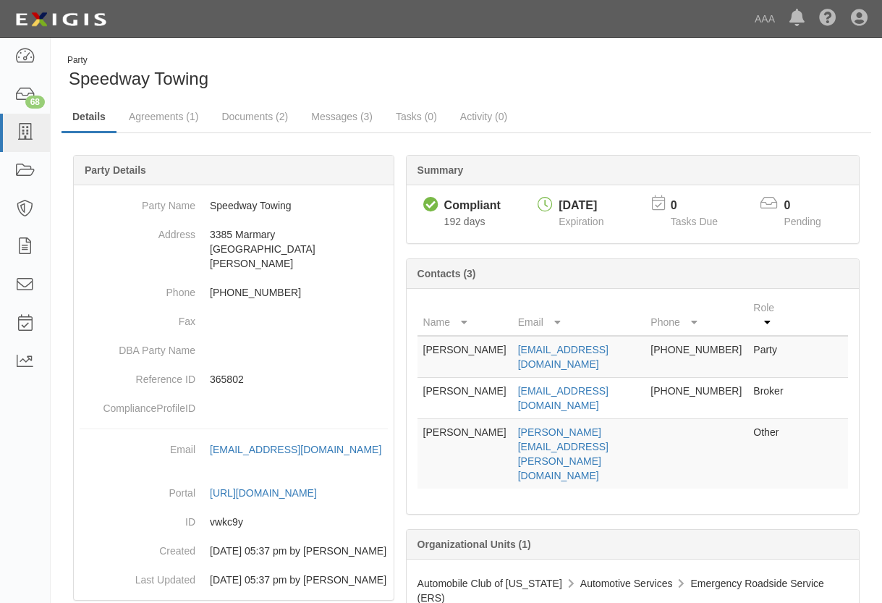
drag, startPoint x: 649, startPoint y: 390, endPoint x: 611, endPoint y: 407, distance: 41.4
click at [611, 407] on td "[EMAIL_ADDRESS][DOMAIN_NAME]" at bounding box center [578, 398] width 133 height 41
drag, startPoint x: 668, startPoint y: 387, endPoint x: 500, endPoint y: 392, distance: 168.6
click at [512, 392] on td "[EMAIL_ADDRESS][DOMAIN_NAME]" at bounding box center [578, 398] width 133 height 41
copy link "[EMAIL_ADDRESS][DOMAIN_NAME]"
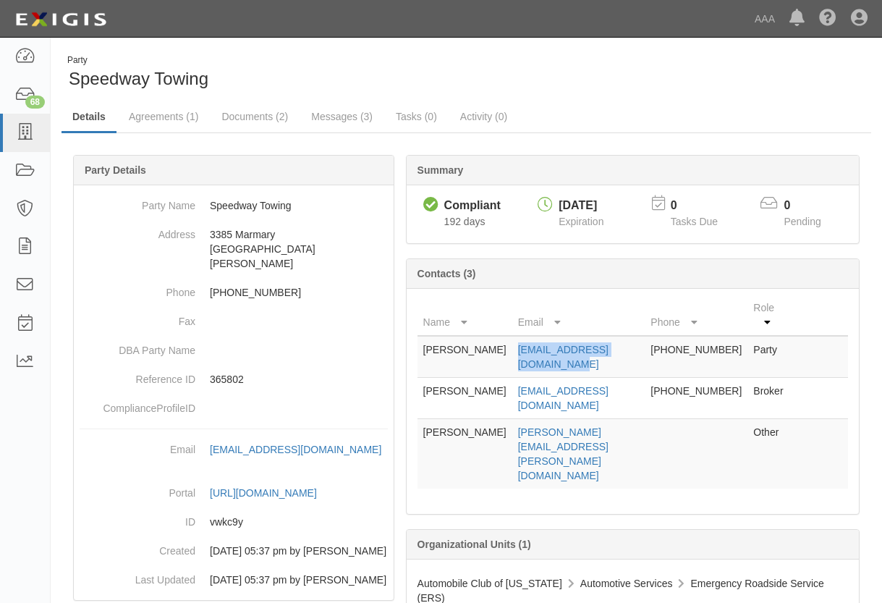
drag, startPoint x: 643, startPoint y: 347, endPoint x: 498, endPoint y: 354, distance: 145.6
click at [512, 354] on td "[EMAIL_ADDRESS][DOMAIN_NAME]" at bounding box center [578, 357] width 133 height 42
drag, startPoint x: 498, startPoint y: 354, endPoint x: 513, endPoint y: 352, distance: 15.3
copy link "[EMAIL_ADDRESS][DOMAIN_NAME]"
